Goal: Task Accomplishment & Management: Complete application form

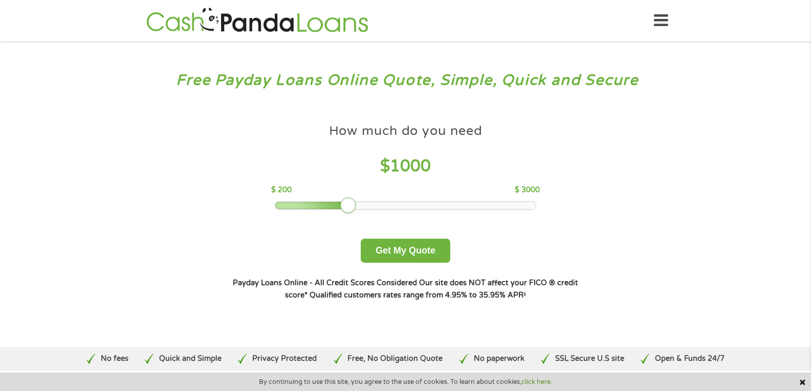
click at [277, 186] on p "$ 200" at bounding box center [281, 190] width 20 height 11
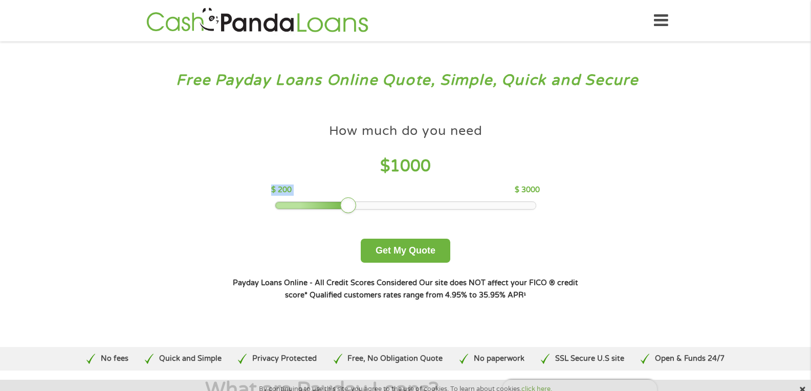
click at [277, 186] on p "$ 200" at bounding box center [281, 190] width 20 height 11
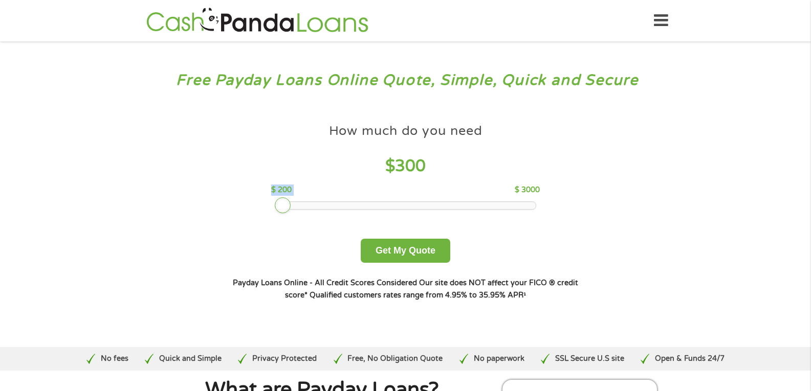
click at [281, 203] on div at bounding box center [279, 205] width 9 height 7
click at [281, 203] on div at bounding box center [405, 205] width 260 height 7
click at [281, 203] on div at bounding box center [283, 206] width 16 height 16
click at [410, 247] on button "Get My Quote" at bounding box center [406, 251] width 90 height 24
